Goal: Task Accomplishment & Management: Manage account settings

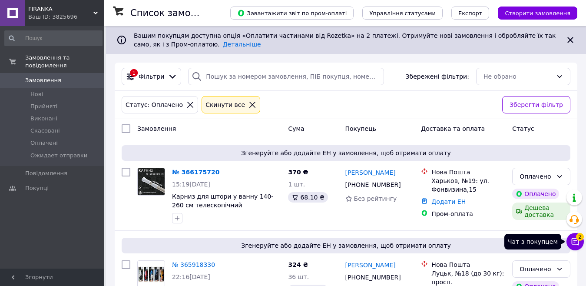
click at [576, 241] on icon at bounding box center [575, 241] width 7 height 7
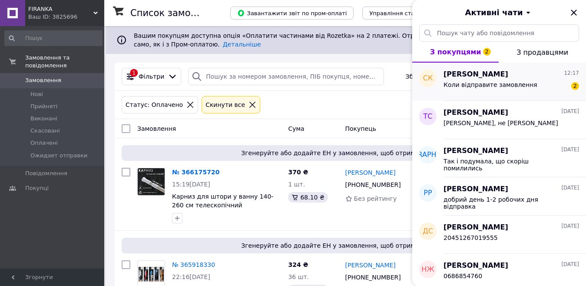
click at [491, 80] on div "Коли відправите замовлення 2" at bounding box center [512, 86] width 136 height 14
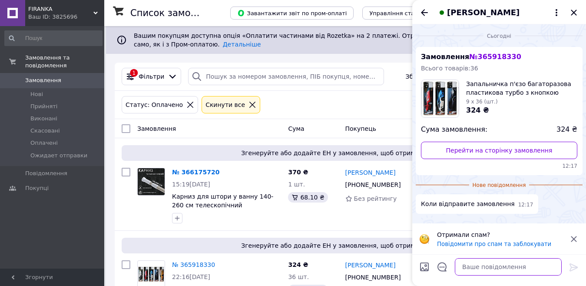
click at [488, 271] on textarea at bounding box center [508, 266] width 107 height 17
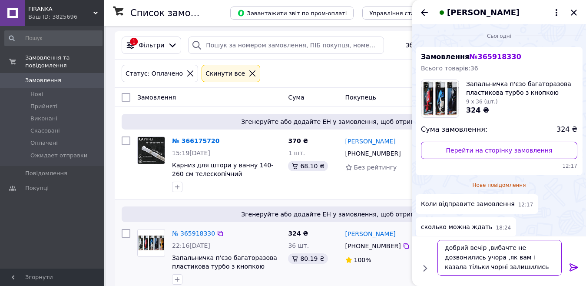
scroll to position [46, 0]
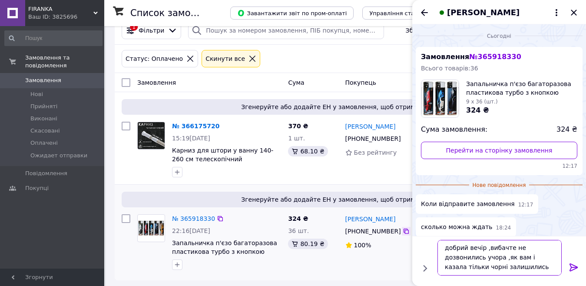
type textarea "добрий вечір ,вибачте не дозвонились учора ,як вам і казала тільки чорні залиши…"
drag, startPoint x: 400, startPoint y: 232, endPoint x: 385, endPoint y: 191, distance: 44.1
click at [404, 232] on icon at bounding box center [406, 230] width 5 height 5
click at [570, 263] on icon at bounding box center [573, 267] width 8 height 8
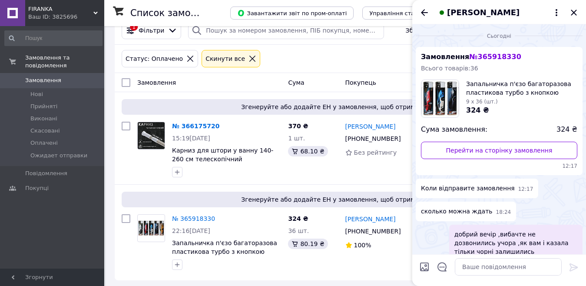
scroll to position [19, 0]
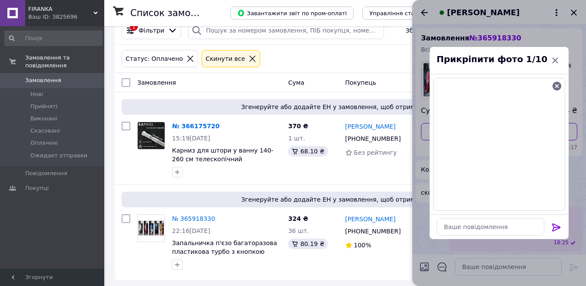
click at [556, 224] on icon at bounding box center [556, 227] width 10 height 10
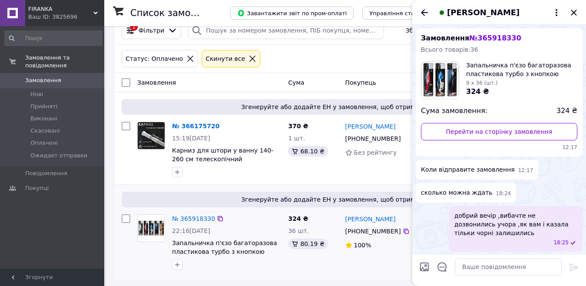
scroll to position [99, 0]
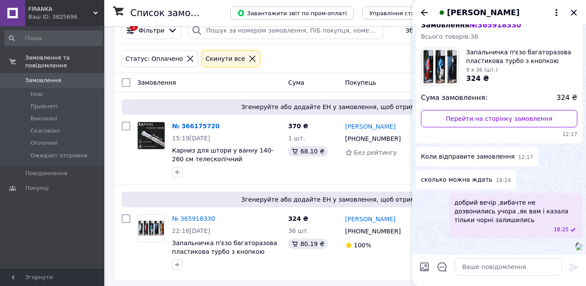
click at [576, 243] on img at bounding box center [579, 246] width 7 height 7
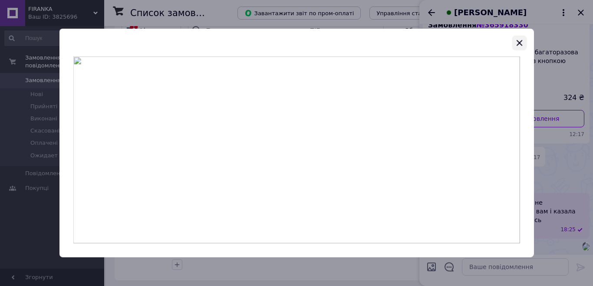
click at [519, 43] on icon "button" at bounding box center [520, 43] width 6 height 6
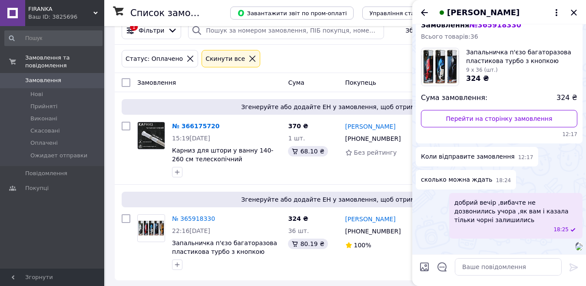
scroll to position [129, 0]
click at [472, 270] on textarea at bounding box center [508, 266] width 107 height 17
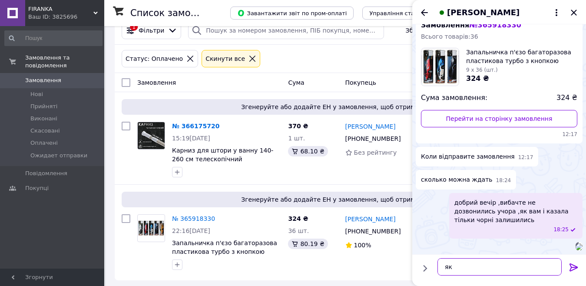
type textarea "я"
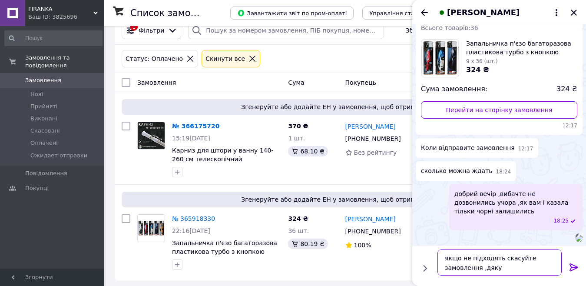
type textarea "якщо не підходять скасуйте замовлення ,дякую"
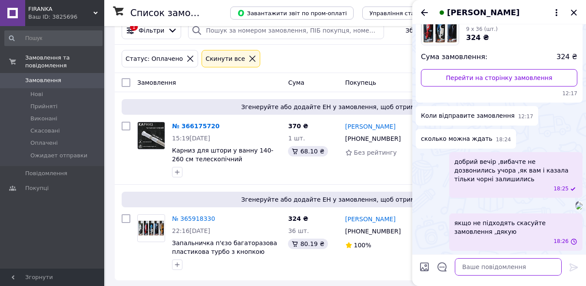
scroll to position [169, 0]
click at [575, 13] on icon "Закрити" at bounding box center [574, 12] width 10 height 10
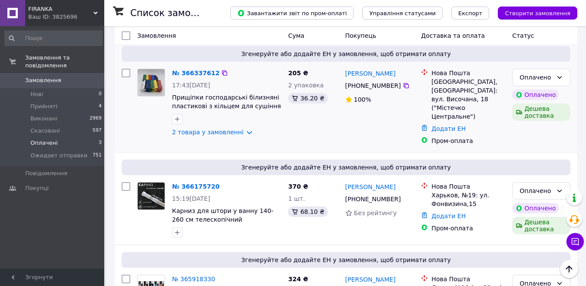
scroll to position [151, 0]
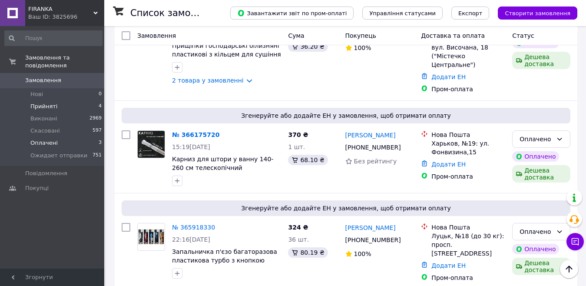
click at [43, 103] on span "Прийняті" at bounding box center [43, 107] width 27 height 8
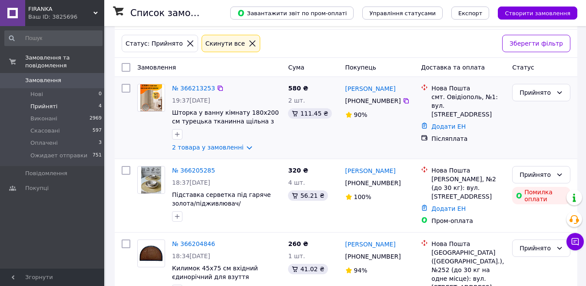
scroll to position [156, 0]
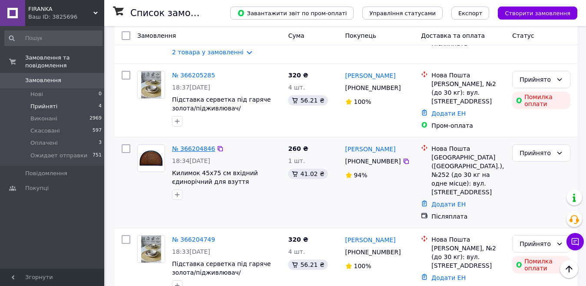
click at [192, 146] on link "№ 366204846" at bounding box center [193, 148] width 43 height 7
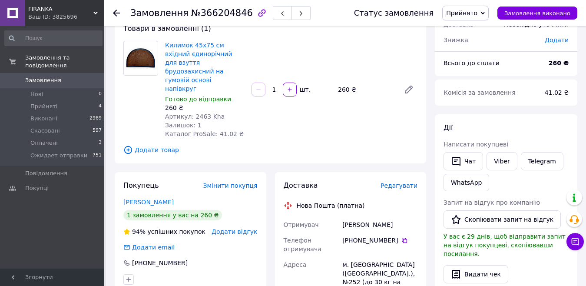
scroll to position [130, 0]
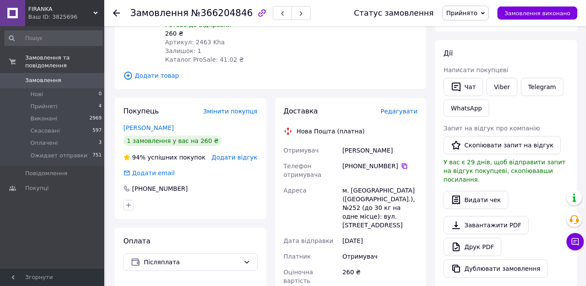
click at [402, 163] on icon at bounding box center [404, 165] width 5 height 5
click at [50, 103] on span "Прийняті" at bounding box center [43, 107] width 27 height 8
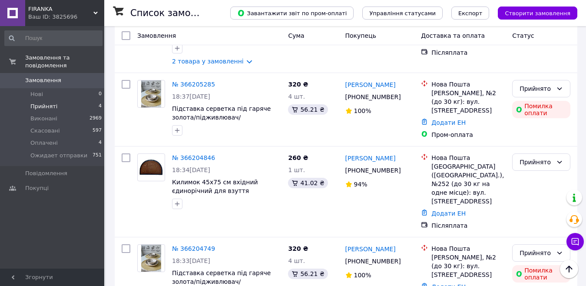
scroll to position [156, 0]
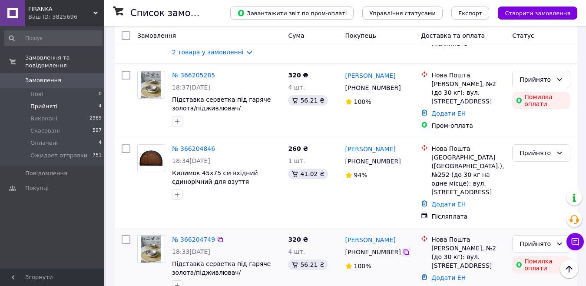
click at [403, 248] on icon at bounding box center [406, 251] width 7 height 7
click at [541, 239] on div "Прийнято" at bounding box center [536, 244] width 33 height 10
click at [533, 165] on li "Скасовано" at bounding box center [541, 165] width 57 height 16
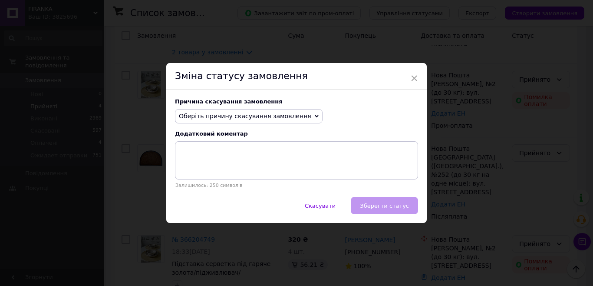
click at [295, 114] on span "Оберіть причину скасування замовлення" at bounding box center [249, 116] width 148 height 15
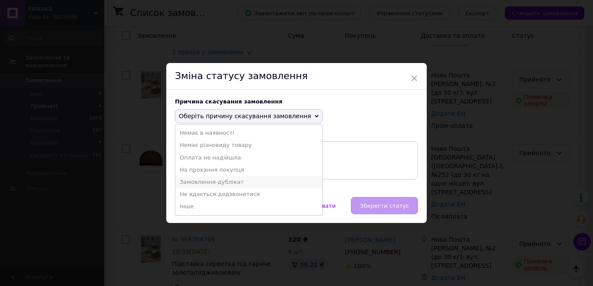
click at [240, 180] on li "Замовлення-дублікат" at bounding box center [248, 182] width 147 height 12
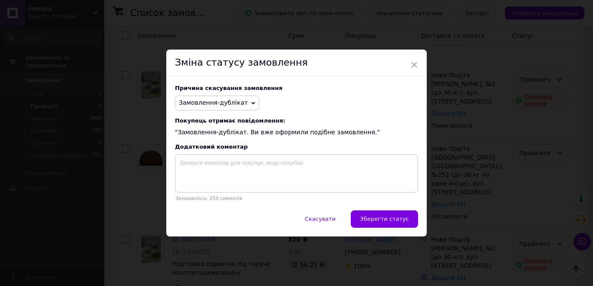
drag, startPoint x: 381, startPoint y: 216, endPoint x: 377, endPoint y: 214, distance: 4.9
click at [381, 217] on span "Зберегти статус" at bounding box center [384, 218] width 49 height 7
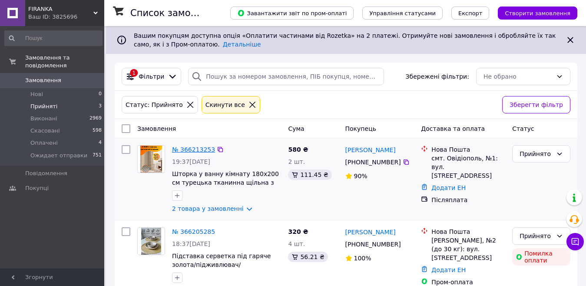
click at [193, 148] on link "№ 366213253" at bounding box center [193, 149] width 43 height 7
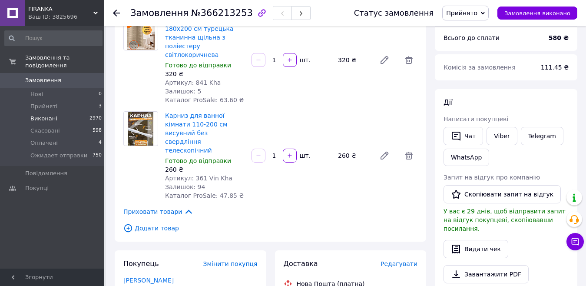
scroll to position [87, 0]
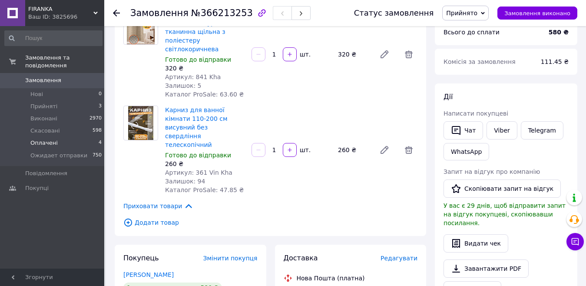
click at [45, 139] on span "Оплачені" at bounding box center [43, 143] width 27 height 8
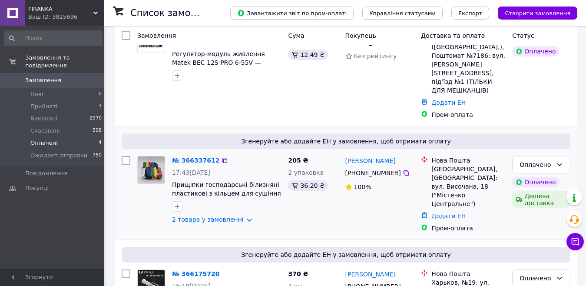
scroll to position [174, 0]
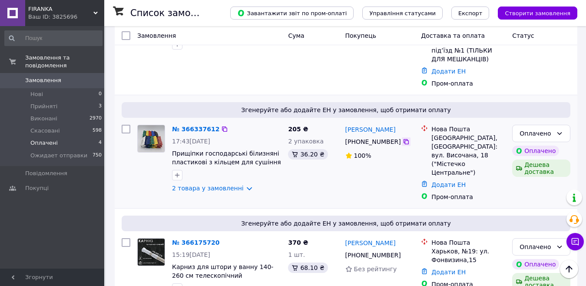
click at [403, 138] on icon at bounding box center [406, 141] width 7 height 7
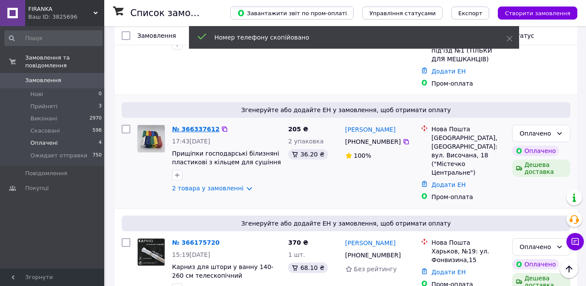
click at [194, 126] on link "№ 366337612" at bounding box center [195, 129] width 47 height 7
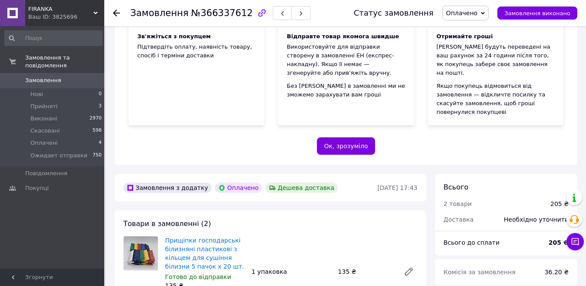
scroll to position [174, 0]
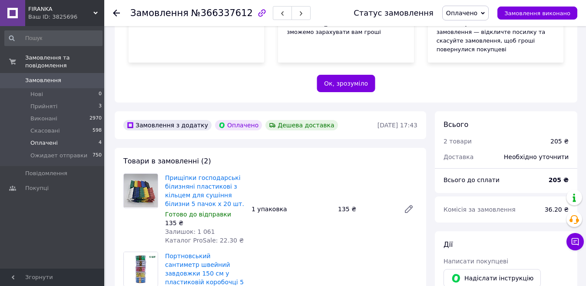
drag, startPoint x: 45, startPoint y: 132, endPoint x: 57, endPoint y: 130, distance: 12.4
click at [43, 139] on span "Оплачені" at bounding box center [43, 143] width 27 height 8
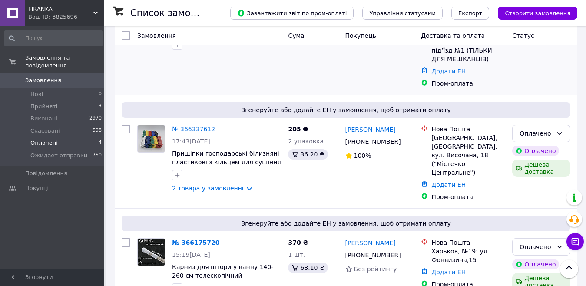
scroll to position [261, 0]
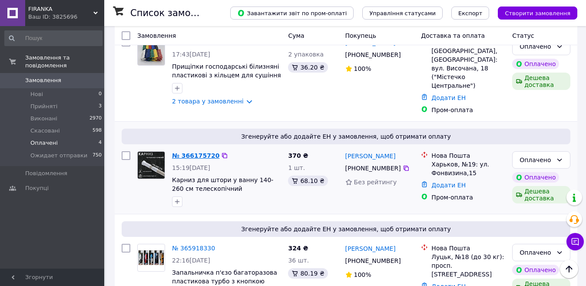
click at [191, 152] on link "№ 366175720" at bounding box center [195, 155] width 47 height 7
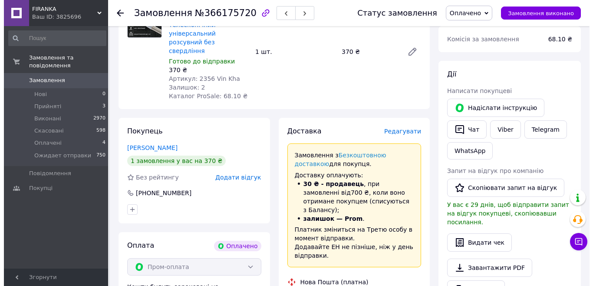
scroll to position [348, 0]
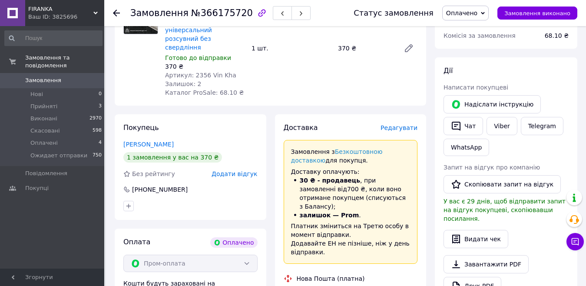
click at [399, 124] on span "Редагувати" at bounding box center [399, 127] width 37 height 7
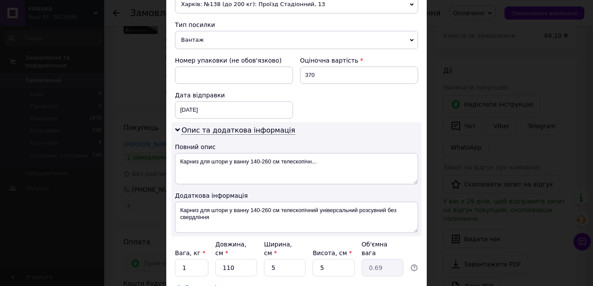
scroll to position [388, 0]
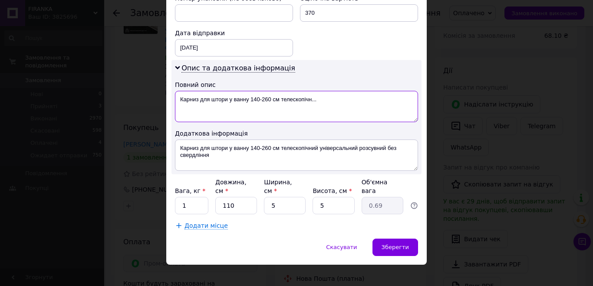
drag, startPoint x: 198, startPoint y: 98, endPoint x: 247, endPoint y: 98, distance: 49.1
click at [247, 98] on textarea "Карниз для штори у ванну 140-260 см телескопічн..." at bounding box center [296, 106] width 243 height 31
drag, startPoint x: 230, startPoint y: 99, endPoint x: 291, endPoint y: 91, distance: 61.3
click at [291, 91] on textarea "Карниз 140-260 см телескопічн..." at bounding box center [296, 106] width 243 height 31
type textarea "Карниз 140-260 см хром"
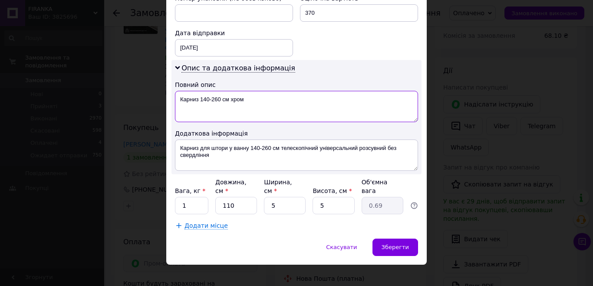
drag, startPoint x: 254, startPoint y: 99, endPoint x: 181, endPoint y: 96, distance: 72.6
click at [164, 100] on div "× Редагування доставки Спосіб доставки Нова Пошта (платна) Платник -- Не обрано…" at bounding box center [296, 143] width 593 height 286
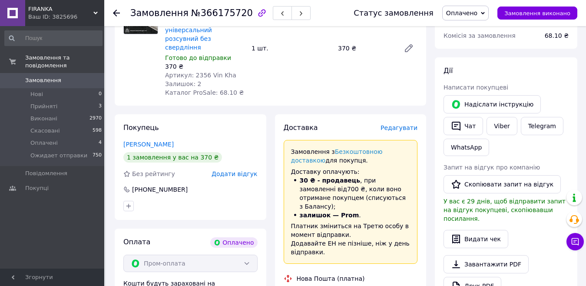
click at [412, 124] on span "Редагувати" at bounding box center [399, 127] width 37 height 7
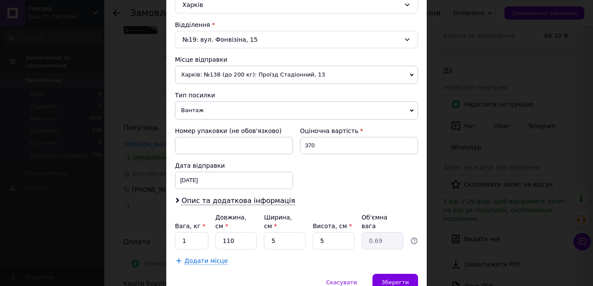
scroll to position [291, 0]
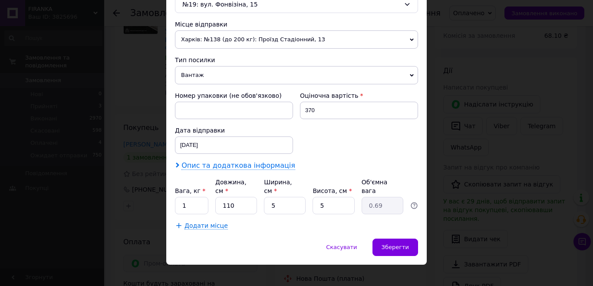
click at [204, 165] on span "Опис та додаткова інформація" at bounding box center [239, 165] width 114 height 9
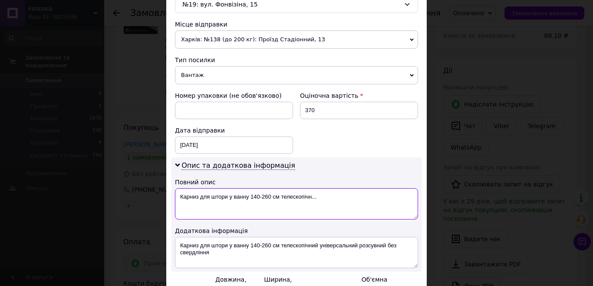
drag, startPoint x: 199, startPoint y: 194, endPoint x: 249, endPoint y: 191, distance: 50.5
click at [249, 191] on textarea "Карниз для штори у ванну 140-260 см телескопічн..." at bounding box center [296, 203] width 243 height 31
drag, startPoint x: 230, startPoint y: 197, endPoint x: 275, endPoint y: 192, distance: 45.5
click at [275, 192] on textarea "Карниз 140-260 см телескопічн..." at bounding box center [296, 203] width 243 height 31
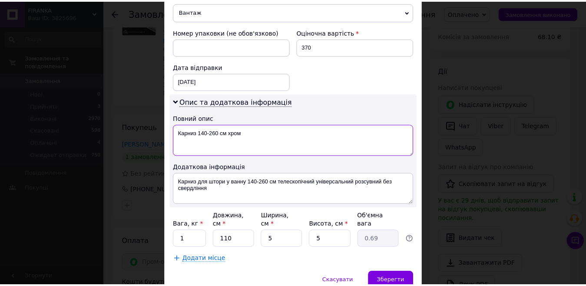
scroll to position [377, 0]
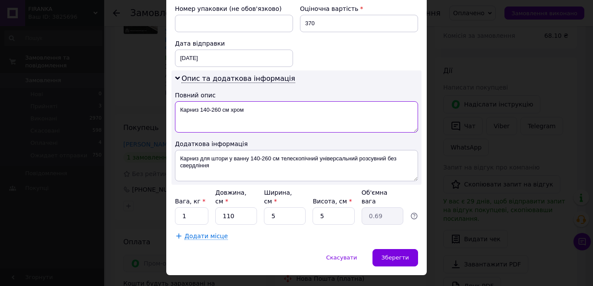
drag, startPoint x: 244, startPoint y: 107, endPoint x: 179, endPoint y: 109, distance: 64.3
click at [175, 109] on textarea "Карниз 140-260 см хром" at bounding box center [296, 116] width 243 height 31
type textarea "Карниз 140-260 см хром"
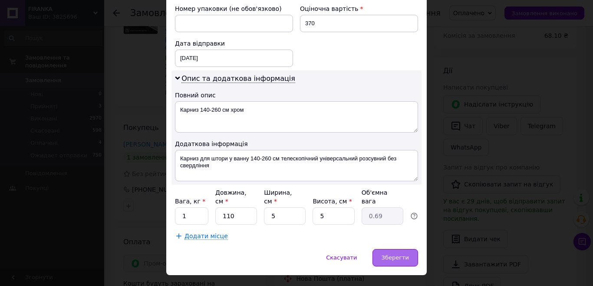
click at [397, 254] on span "Зберегти" at bounding box center [395, 257] width 27 height 7
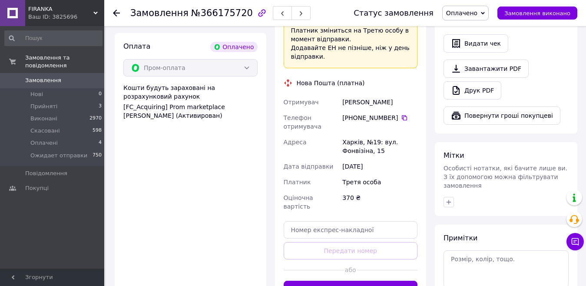
scroll to position [608, 0]
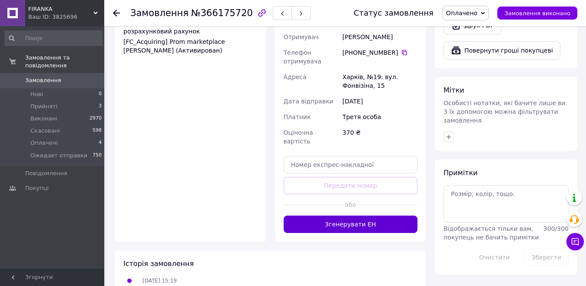
click at [371, 215] on button "Згенерувати ЕН" at bounding box center [351, 223] width 134 height 17
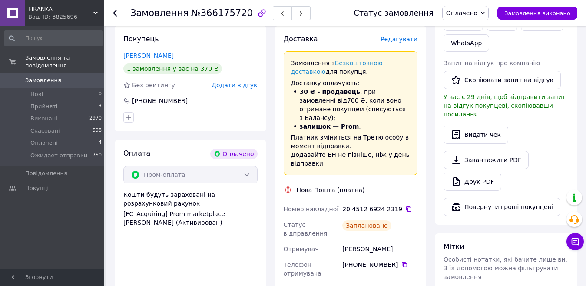
scroll to position [434, 0]
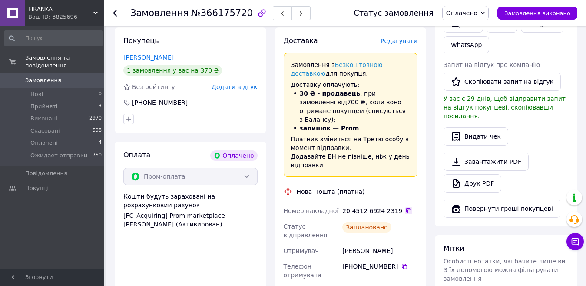
click at [406, 208] on icon at bounding box center [408, 210] width 5 height 5
click at [401, 263] on icon at bounding box center [404, 266] width 7 height 7
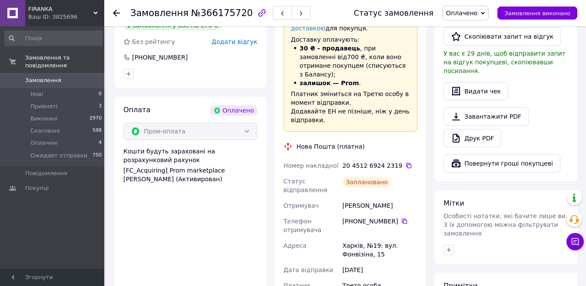
scroll to position [521, 0]
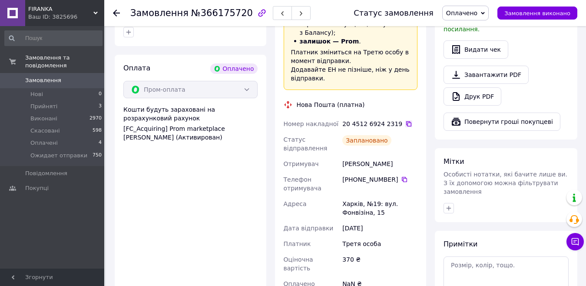
click at [406, 121] on icon at bounding box center [408, 123] width 5 height 5
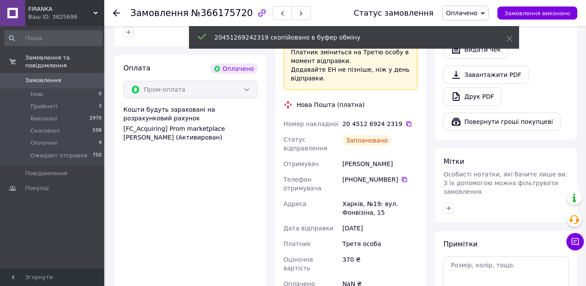
click at [477, 10] on span "Оплачено" at bounding box center [461, 13] width 31 height 7
click at [473, 71] on li "Ожидает отправки" at bounding box center [476, 69] width 66 height 13
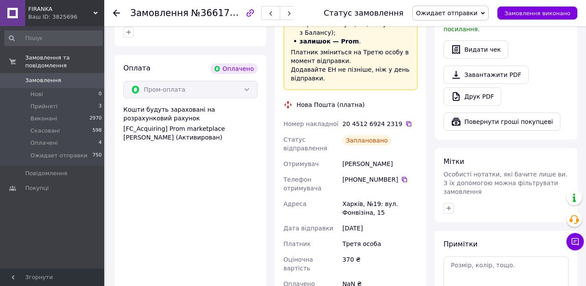
drag, startPoint x: 44, startPoint y: 99, endPoint x: 280, endPoint y: 124, distance: 237.2
click at [45, 103] on span "Прийняті" at bounding box center [43, 107] width 27 height 8
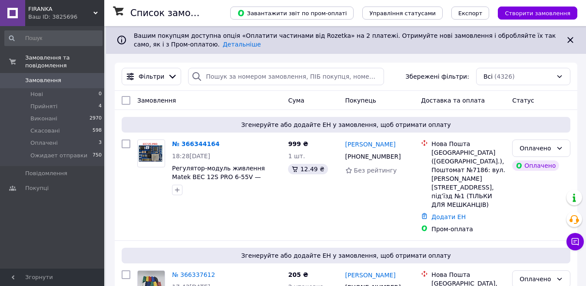
scroll to position [130, 0]
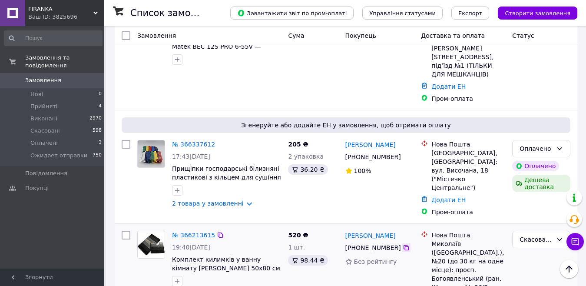
click at [403, 244] on icon at bounding box center [406, 247] width 7 height 7
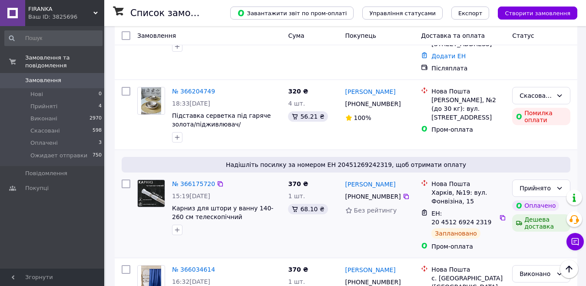
scroll to position [608, 0]
click at [559, 186] on icon at bounding box center [559, 187] width 5 height 3
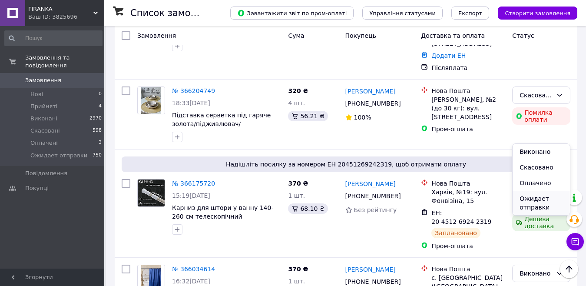
click at [533, 199] on li "Ожидает отправки" at bounding box center [541, 203] width 57 height 24
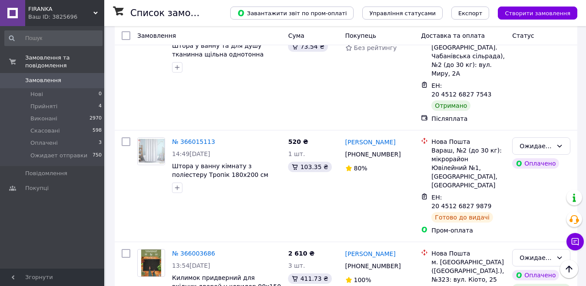
scroll to position [869, 0]
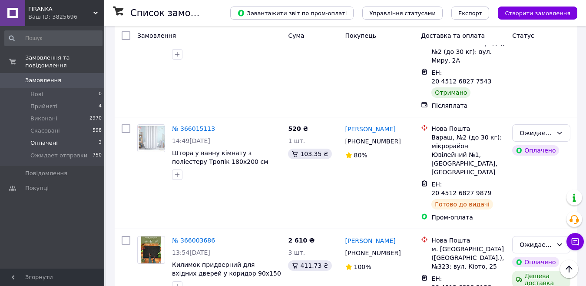
click at [36, 139] on span "Оплачені" at bounding box center [43, 143] width 27 height 8
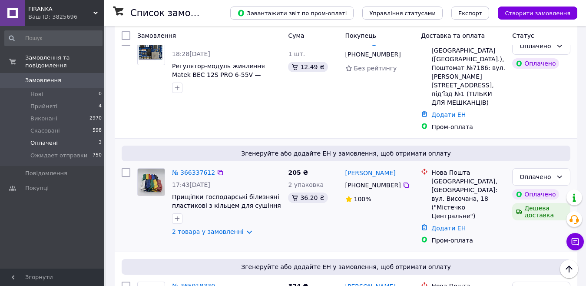
scroll to position [172, 0]
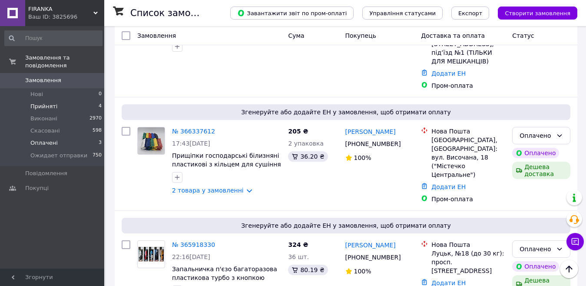
click at [40, 103] on span "Прийняті" at bounding box center [43, 107] width 27 height 8
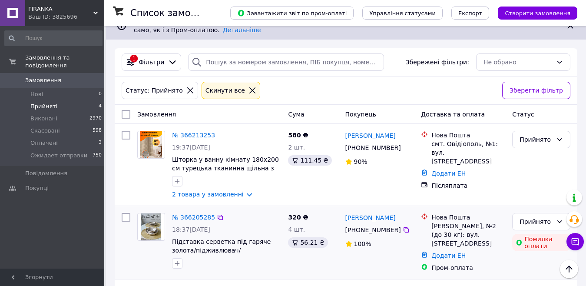
scroll to position [12, 0]
